Goal: Find specific page/section: Find specific page/section

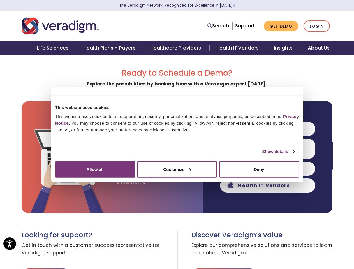
click at [262, 155] on link "Show details" at bounding box center [278, 151] width 32 height 7
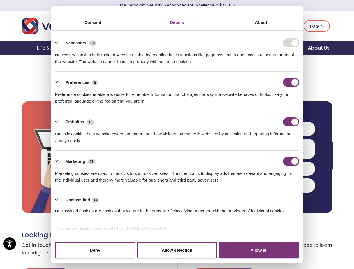
click at [299, 111] on li "Preferences 6 Preference cookies enable a website to remember information that …" at bounding box center [177, 91] width 244 height 39
click at [301, 221] on ul "Necessary 18 Necessary cookies help make a website usable by enabling basic fun…" at bounding box center [176, 126] width 249 height 189
click at [309, 253] on span "Explore our comprehensive solutions and services to learn more about Veradigm." at bounding box center [261, 249] width 141 height 20
click at [219, 26] on link "Search" at bounding box center [218, 26] width 22 height 8
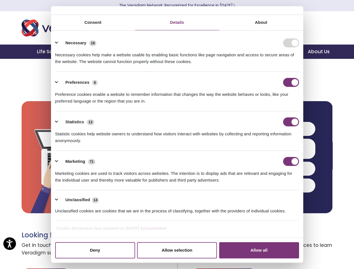
click at [219, 26] on li "Search" at bounding box center [193, 22] width 73 height 11
click at [267, 111] on li "Preferences 6 Preference cookies enable a website to remember information that …" at bounding box center [177, 91] width 244 height 39
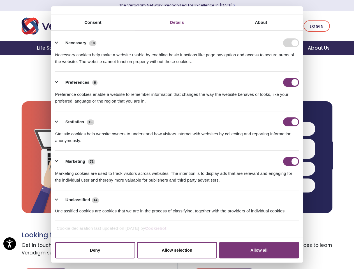
click at [267, 126] on div "Statistics 13" at bounding box center [177, 121] width 244 height 9
click at [267, 144] on div "Statistic cookies help website owners to understand how visitors interact with …" at bounding box center [177, 135] width 244 height 18
click at [267, 166] on div "Marketing 71" at bounding box center [177, 161] width 244 height 9
